Goal: Transaction & Acquisition: Purchase product/service

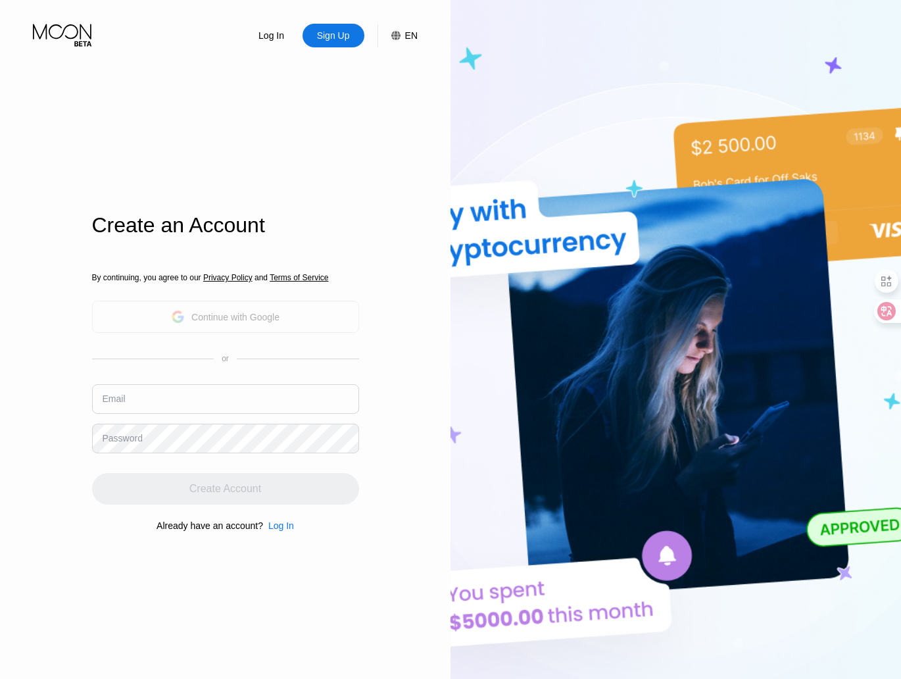
click at [227, 315] on div "Continue with Google" at bounding box center [235, 317] width 88 height 11
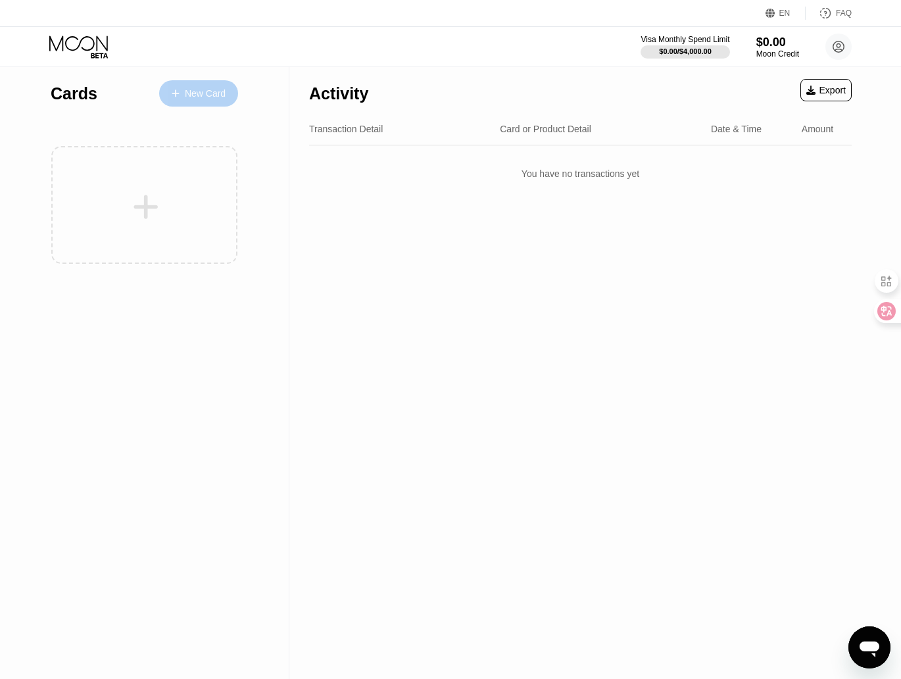
click at [197, 98] on div "New Card" at bounding box center [205, 93] width 41 height 11
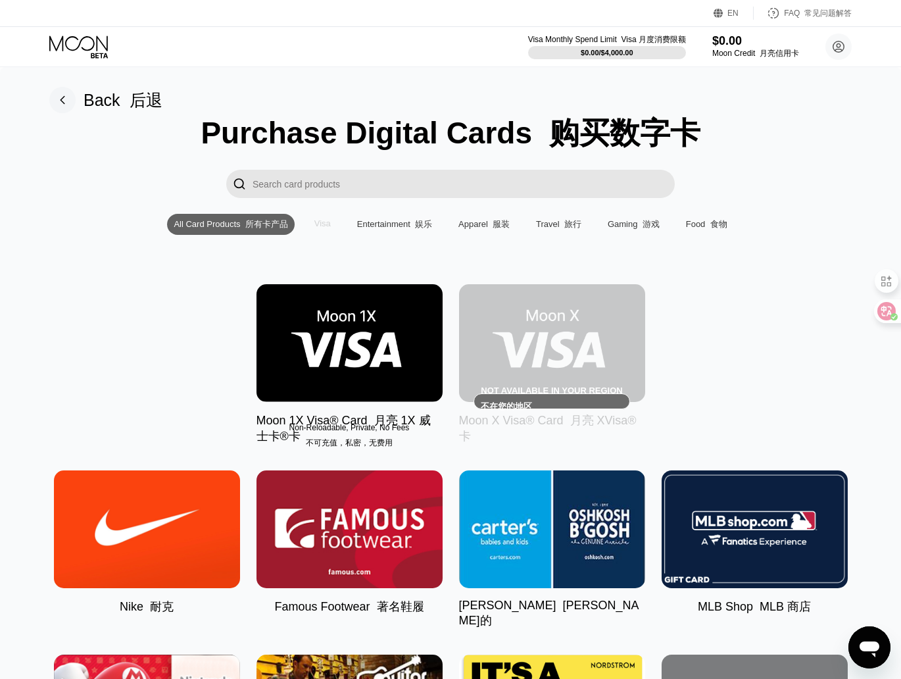
click at [322, 220] on div "Visa" at bounding box center [322, 223] width 16 height 10
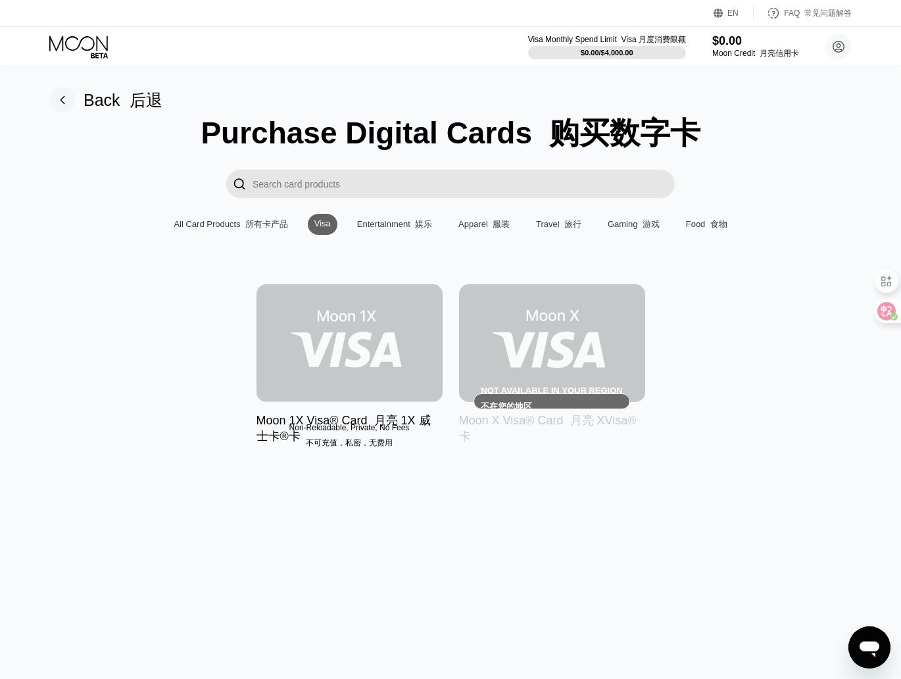
click at [336, 347] on img at bounding box center [350, 343] width 186 height 118
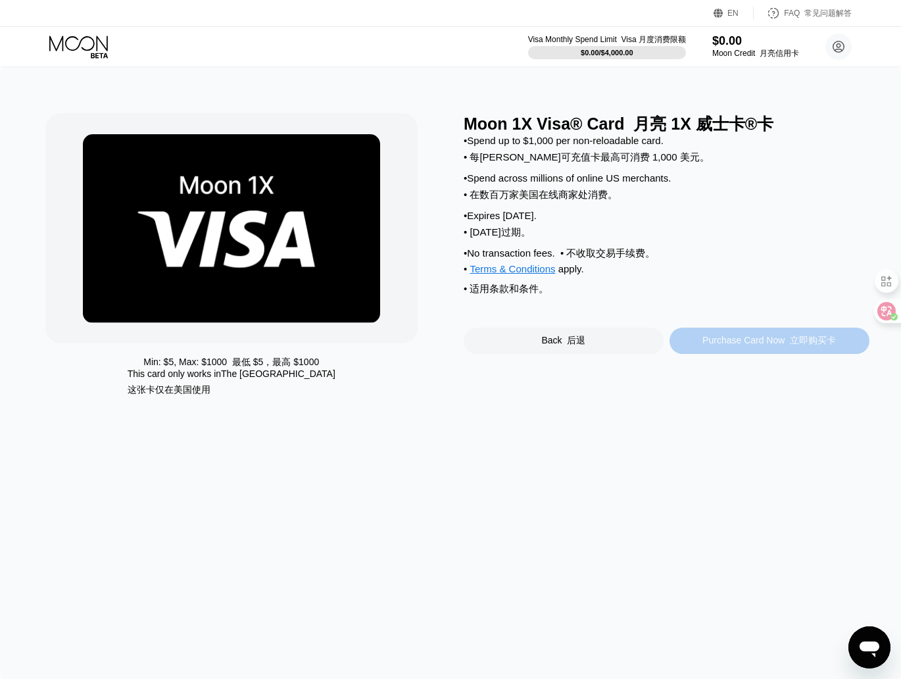
click at [786, 339] on div "Purchase Card Now 立即购买卡" at bounding box center [770, 341] width 200 height 26
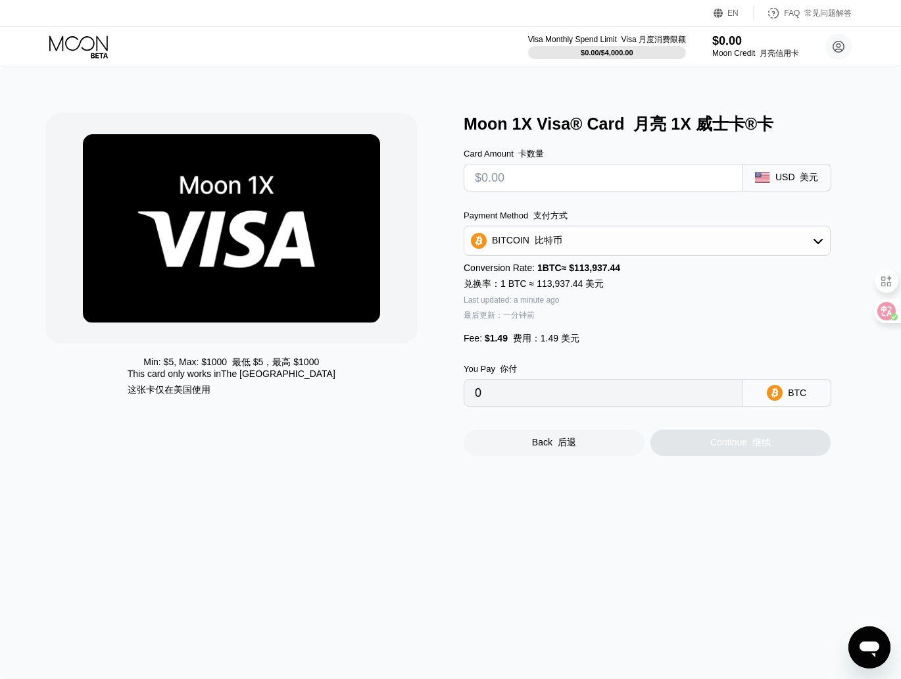
click at [564, 174] on input "text" at bounding box center [603, 177] width 257 height 26
type input "$3"
type input "0.00003941"
type input "$36"
type input "0.00032905"
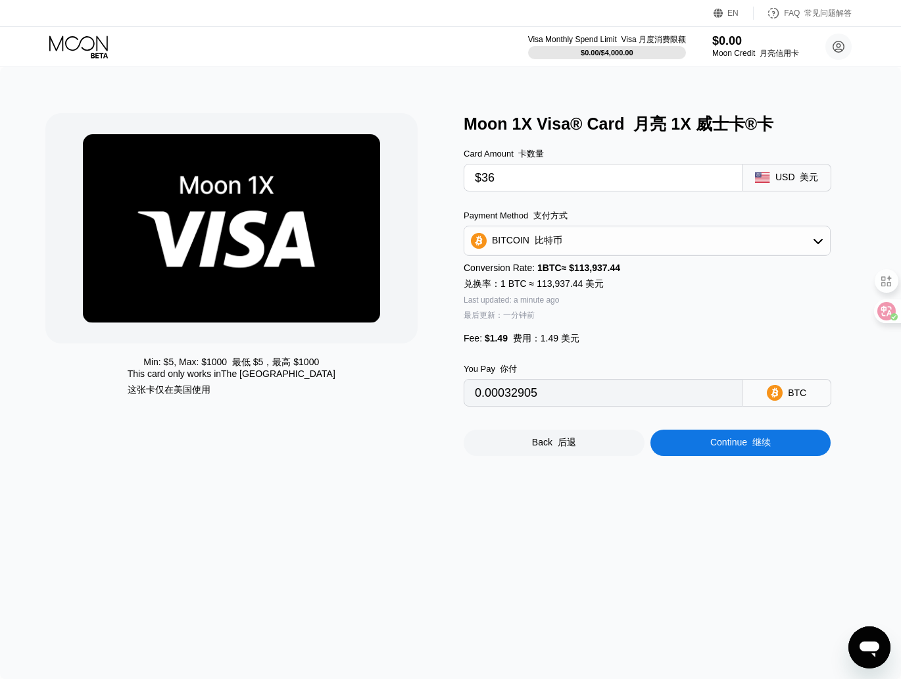
type input "$36"
click at [587, 247] on div "BITCOIN 比特币" at bounding box center [647, 241] width 366 height 26
click at [568, 280] on div "BITCOIN 比特币" at bounding box center [655, 277] width 330 height 12
click at [603, 240] on div "BITCOIN 比特币" at bounding box center [647, 241] width 366 height 26
click at [581, 314] on div "USDT on TRON TRON 上的 USDT" at bounding box center [647, 306] width 359 height 26
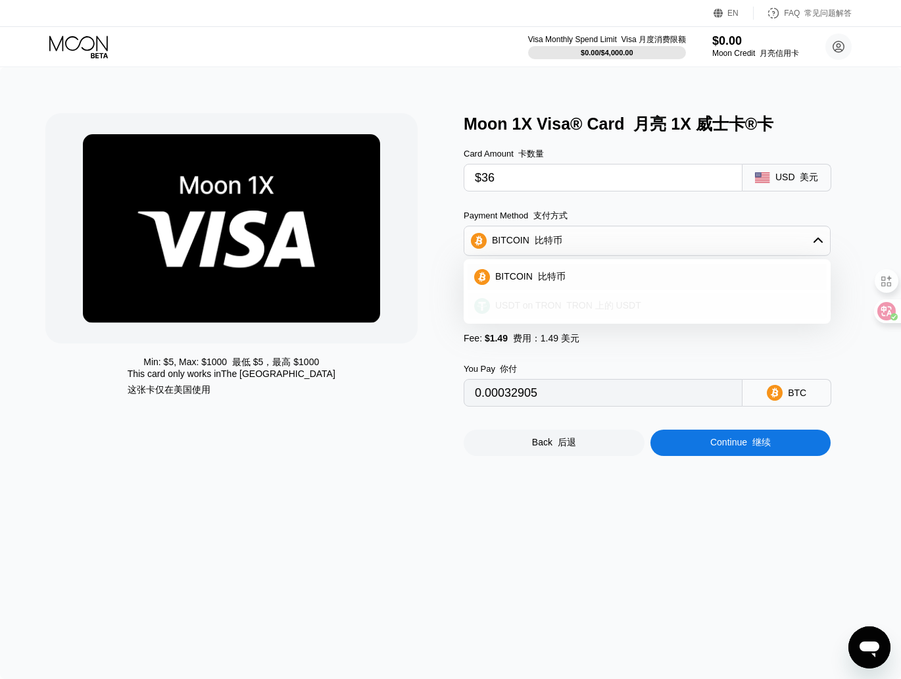
type input "37.87"
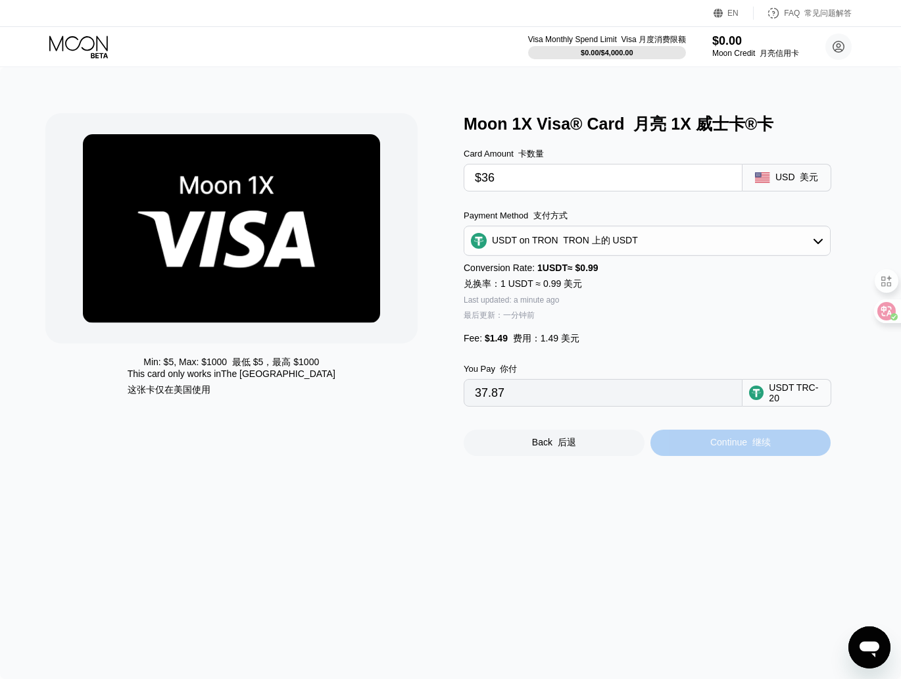
click at [739, 444] on div "Continue 继续" at bounding box center [741, 443] width 61 height 12
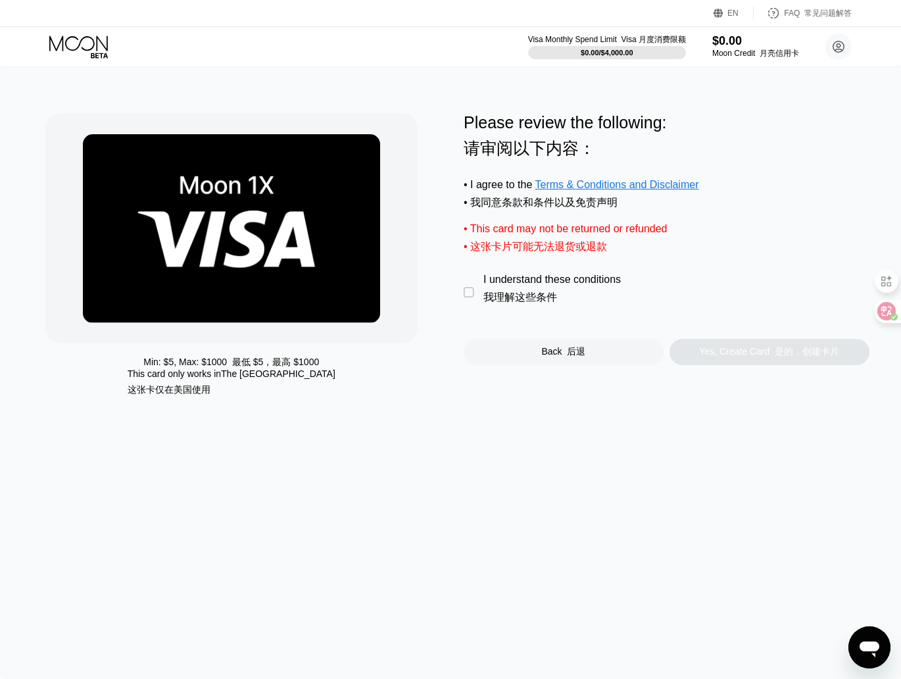
click at [471, 297] on div "" at bounding box center [470, 292] width 13 height 13
click at [765, 355] on div "Yes, Create Card 是的，创建卡片" at bounding box center [769, 352] width 140 height 12
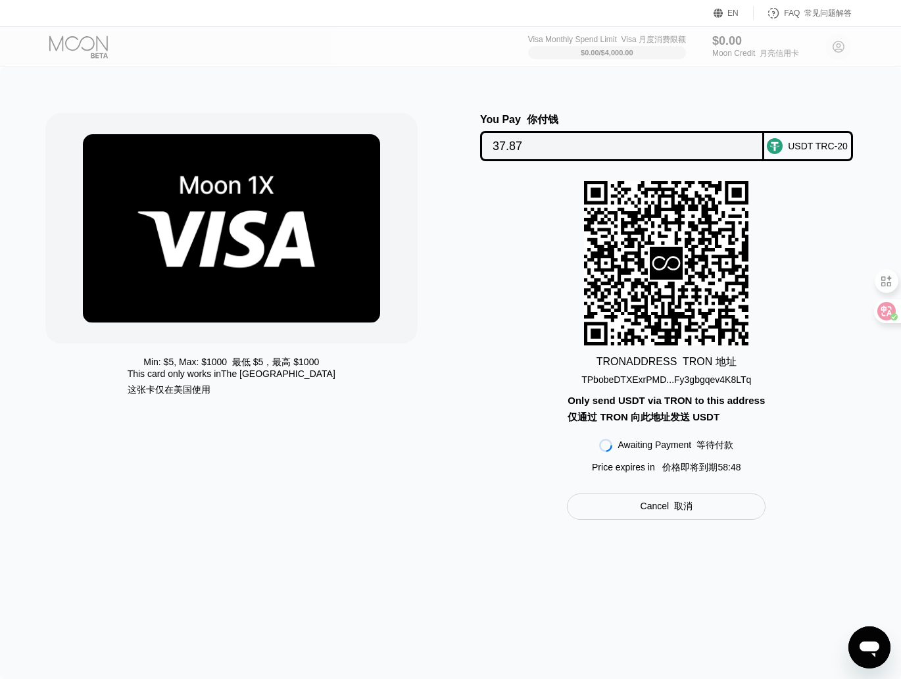
click at [801, 145] on div "USDT TRC-20" at bounding box center [818, 146] width 60 height 11
click at [834, 152] on div "USDT TRC-20" at bounding box center [808, 146] width 89 height 30
